Goal: Task Accomplishment & Management: Use online tool/utility

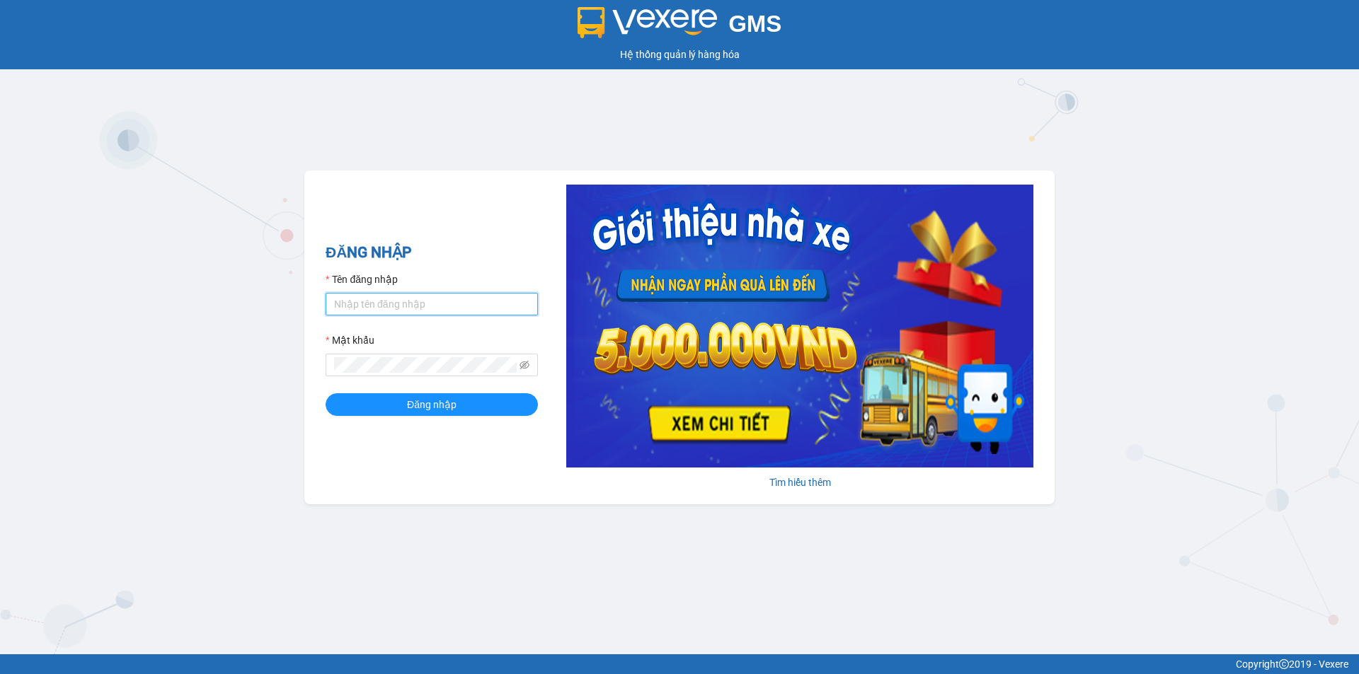
click at [441, 304] on input "Tên đăng nhập" at bounding box center [432, 304] width 212 height 23
type input "phuong.khanhphong"
click at [326, 394] on button "Đăng nhập" at bounding box center [432, 405] width 212 height 23
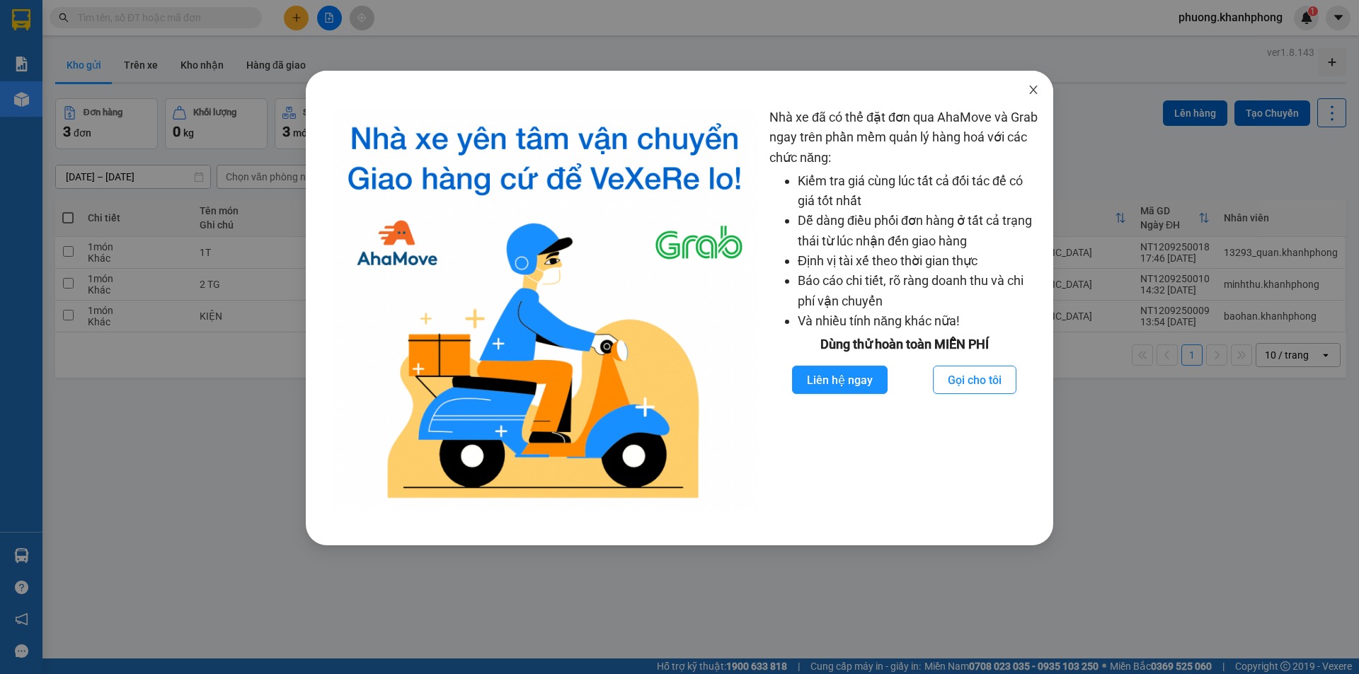
click at [1033, 88] on icon "close" at bounding box center [1033, 89] width 11 height 11
